Goal: Find specific page/section: Find specific page/section

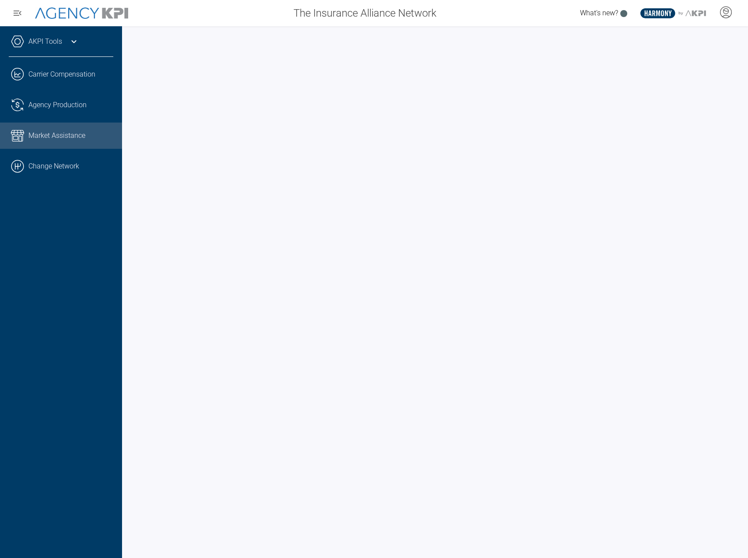
click at [87, 152] on ul ".cls-1{fill:none;stroke:#221f20;stroke-linecap:round;stroke-linejoin:round;stro…" at bounding box center [61, 120] width 105 height 118
click at [81, 158] on link ".cls-1{fill:none;stroke:#000;stroke-linecap:round;stroke-linejoin:round;stroke-…" at bounding box center [61, 166] width 122 height 26
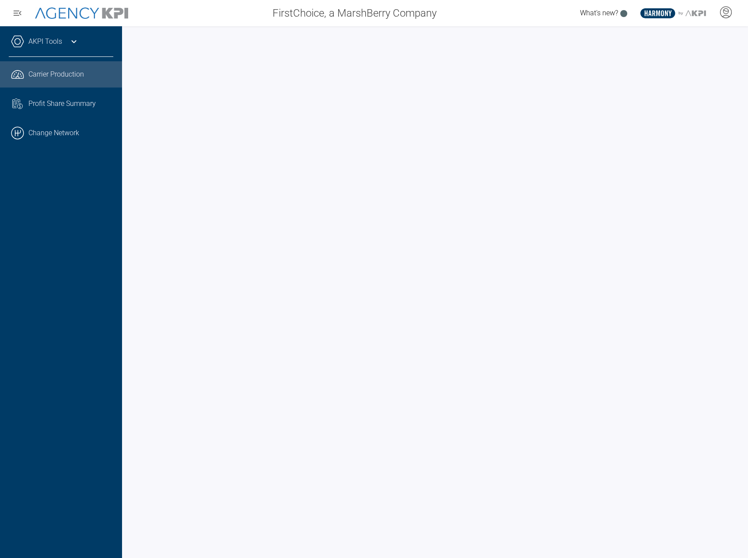
click at [72, 46] on icon at bounding box center [74, 41] width 11 height 11
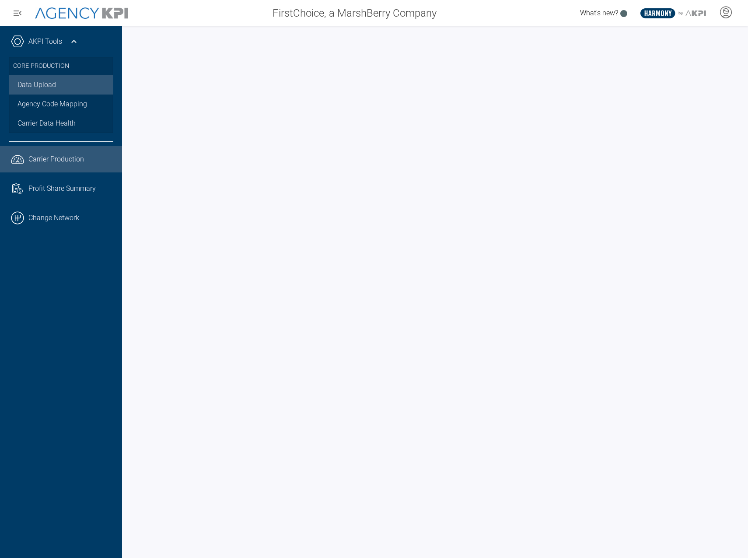
click at [56, 83] on link "Data Upload" at bounding box center [61, 84] width 105 height 19
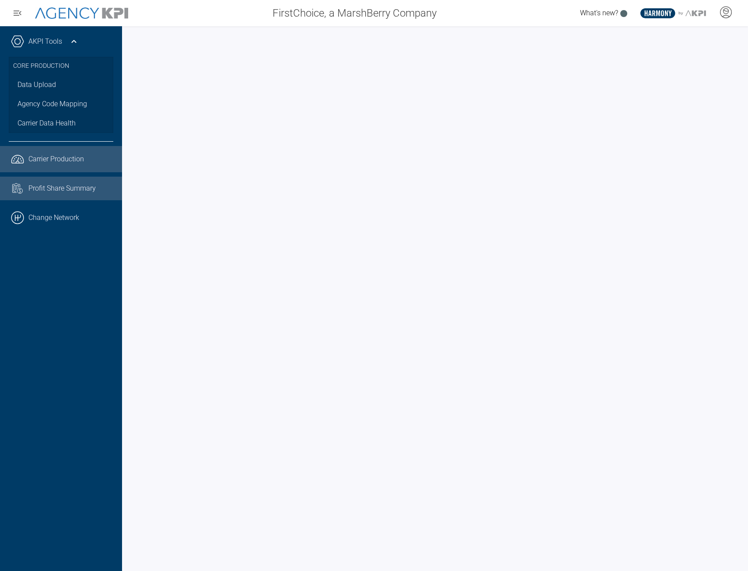
click at [57, 189] on span "Profit Share Summary" at bounding box center [61, 188] width 67 height 11
click at [57, 163] on span "Carrier Production" at bounding box center [56, 159] width 56 height 11
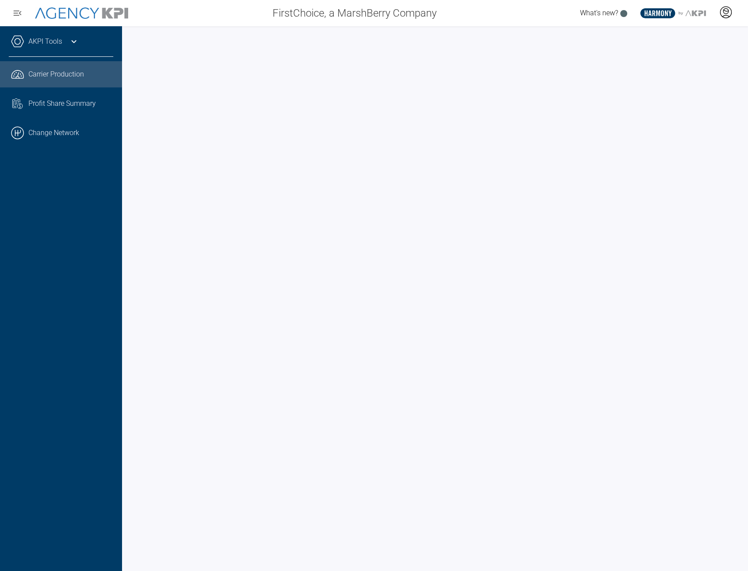
click at [722, 15] on icon at bounding box center [725, 12] width 13 height 13
click at [708, 59] on li "Log Out" at bounding box center [691, 61] width 94 height 18
click at [65, 79] on link ".cls-1{fill:none;stroke:#221f20;stroke-linecap:round;stroke-linejoin:round;stro…" at bounding box center [61, 74] width 122 height 26
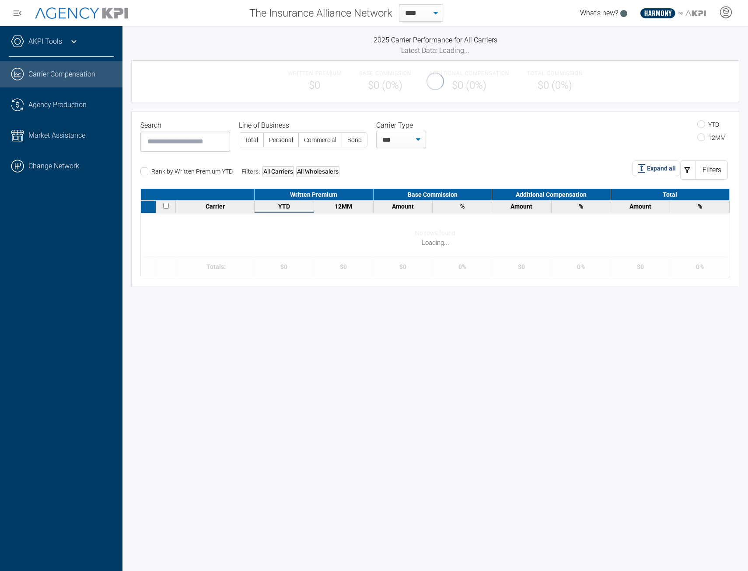
select select "**"
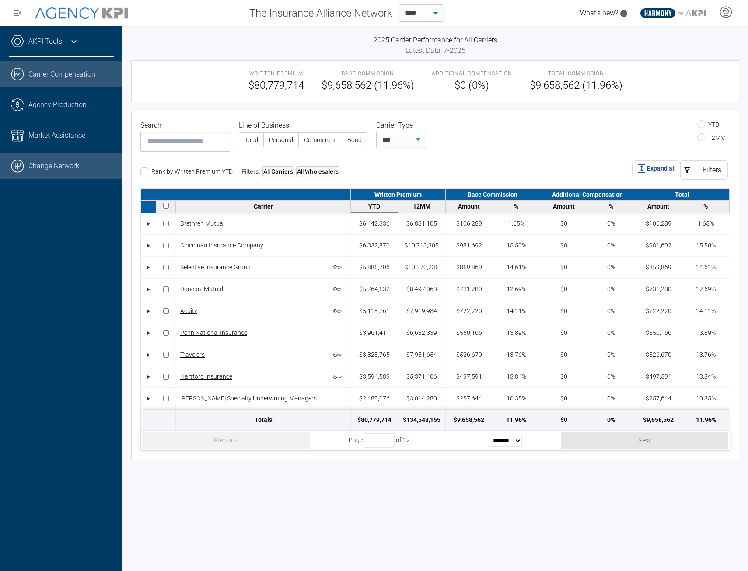
click at [59, 163] on link ".cls-1{fill:none;stroke:#000;stroke-linecap:round;stroke-linejoin:round;stroke-…" at bounding box center [61, 166] width 123 height 26
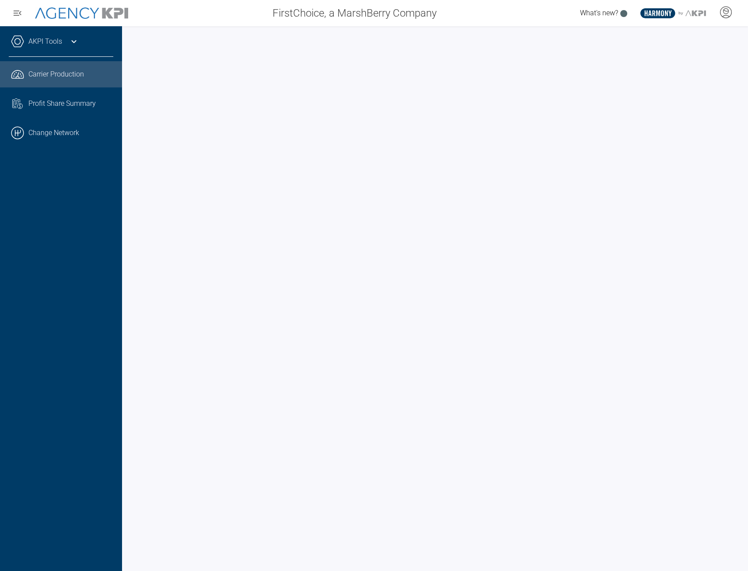
click at [43, 75] on span "Carrier Production" at bounding box center [56, 74] width 56 height 11
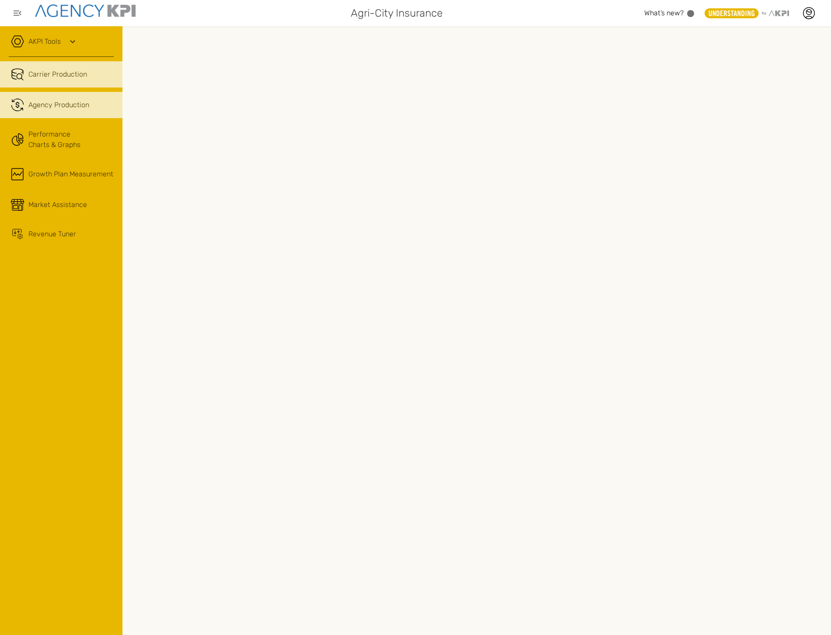
click at [84, 102] on span "Agency Production" at bounding box center [58, 105] width 61 height 11
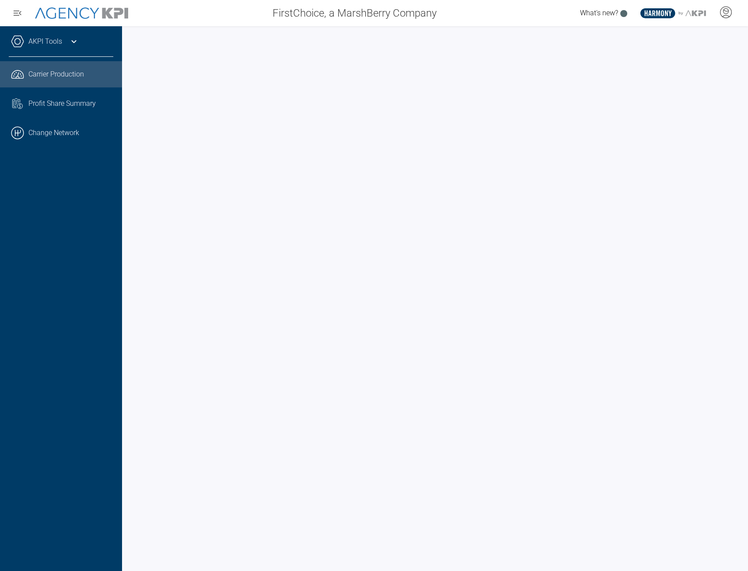
click at [53, 196] on div "AKPI Tools Core Production Data Upload Agency Code Mapping Carrier Data Health …" at bounding box center [61, 298] width 122 height 545
click at [728, 8] on icon at bounding box center [725, 12] width 13 height 13
click at [702, 66] on li "Log Out" at bounding box center [691, 61] width 94 height 18
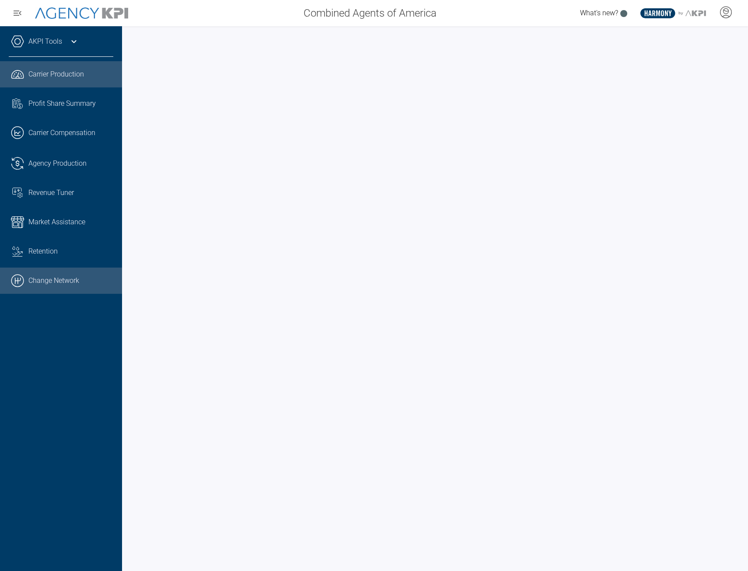
click at [88, 281] on link ".cls-1{fill:none;stroke:#000;stroke-linecap:round;stroke-linejoin:round;stroke-…" at bounding box center [61, 281] width 122 height 26
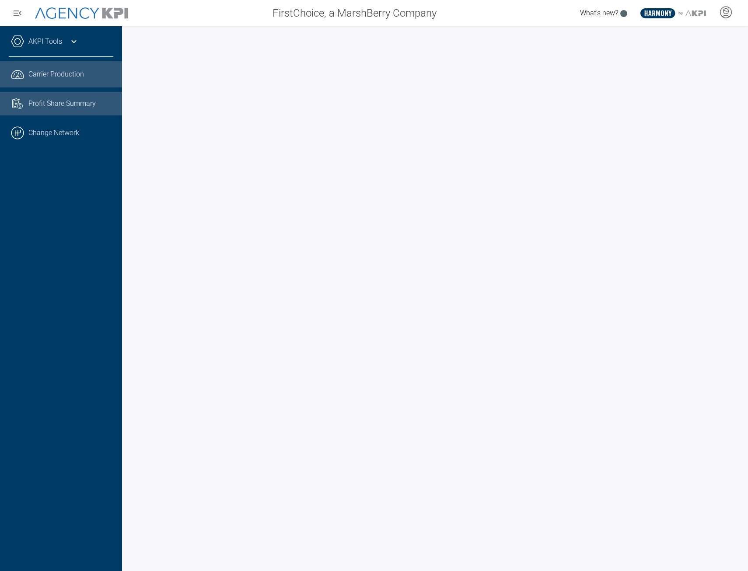
click at [70, 98] on link "Task List Cash Streamline Icon: [URL][DOMAIN_NAME] Profit Share Summary" at bounding box center [61, 104] width 122 height 24
click at [67, 74] on span "Carrier Production" at bounding box center [56, 74] width 56 height 11
click at [722, 15] on icon at bounding box center [725, 12] width 13 height 13
click at [723, 18] on icon at bounding box center [725, 12] width 13 height 13
click at [707, 35] on li "Admin Portal" at bounding box center [691, 37] width 94 height 20
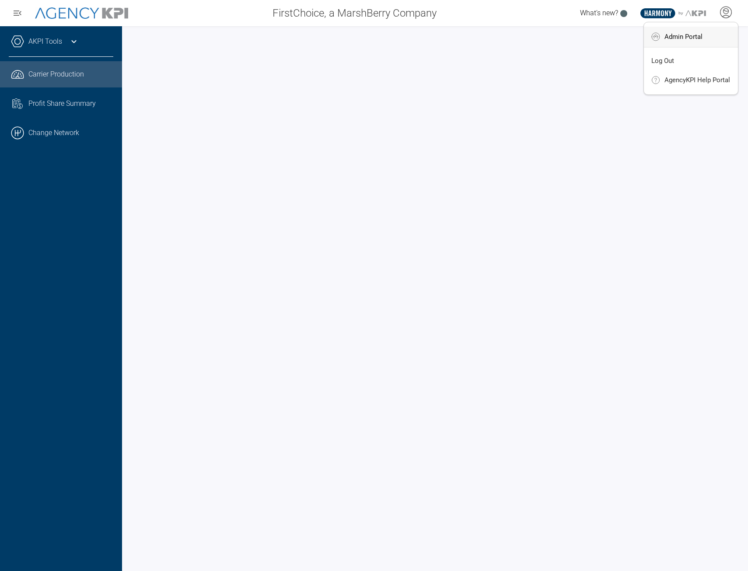
click at [704, 39] on li "Admin Portal" at bounding box center [691, 37] width 94 height 20
click at [40, 130] on link ".cls-1{fill:none;stroke:#000;stroke-linecap:round;stroke-linejoin:round;stroke-…" at bounding box center [61, 133] width 122 height 26
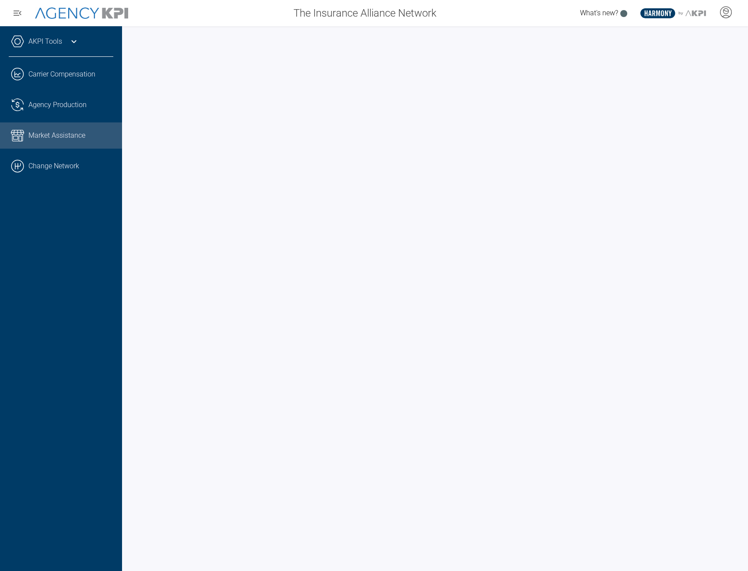
click at [85, 42] on div "AKPI Tools" at bounding box center [61, 46] width 105 height 22
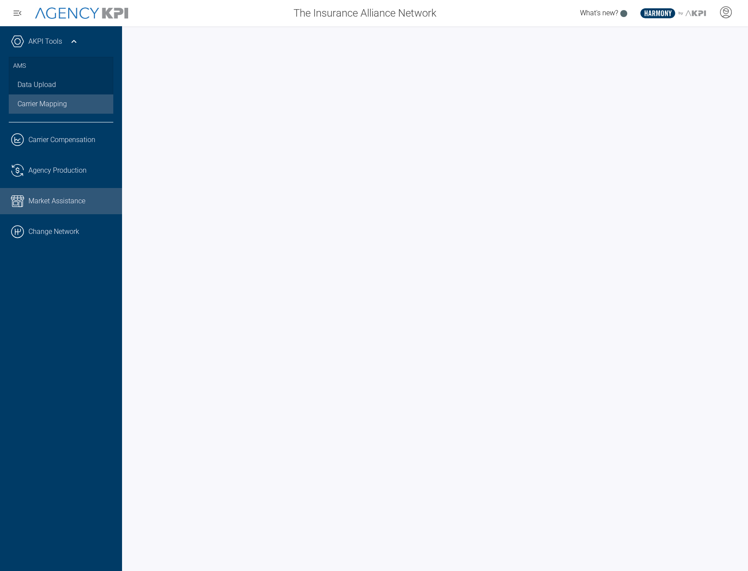
click at [68, 97] on link "Carrier Mapping" at bounding box center [61, 104] width 105 height 19
